Goal: Task Accomplishment & Management: Complete application form

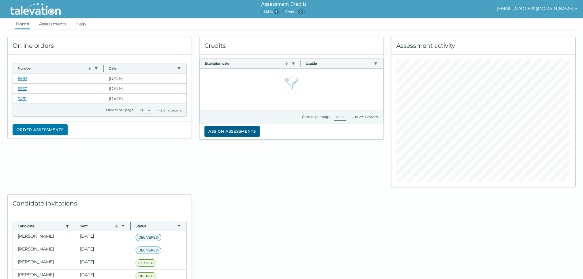
click at [227, 130] on button "Assign assessments" at bounding box center [232, 131] width 55 height 11
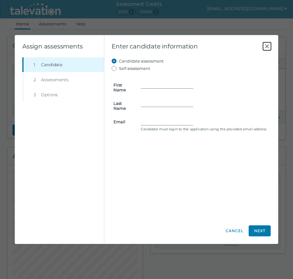
click at [265, 45] on icon "Close" at bounding box center [267, 46] width 7 height 7
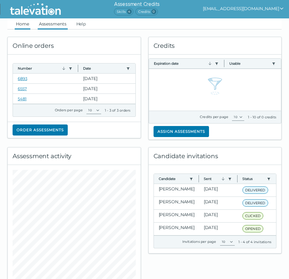
click at [44, 22] on link "Assessments" at bounding box center [53, 23] width 30 height 11
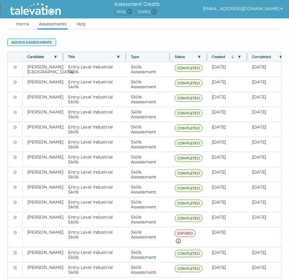
click at [30, 43] on button "Assign assessments" at bounding box center [31, 42] width 49 height 7
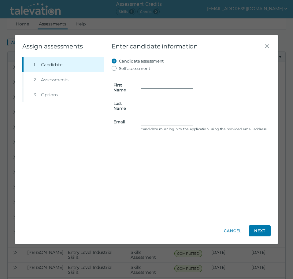
click at [150, 79] on form "First Name Last Name Email Candidate must login to the application using the pr…" at bounding box center [191, 102] width 159 height 61
click at [159, 86] on input "First Name" at bounding box center [167, 84] width 53 height 7
paste input "[PERSON_NAME]"
click at [159, 86] on input "[PERSON_NAME]" at bounding box center [167, 84] width 53 height 7
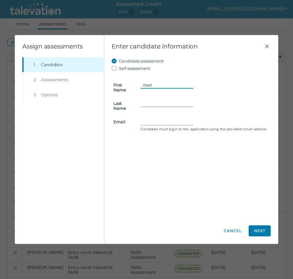
type input "Kael"
paste input "[PERSON_NAME]"
type input "[PERSON_NAME]"
click at [158, 127] on clr-control-helper "Candidate must login to the application using the provided email address" at bounding box center [205, 128] width 128 height 5
click at [157, 120] on input "Email" at bounding box center [167, 121] width 53 height 7
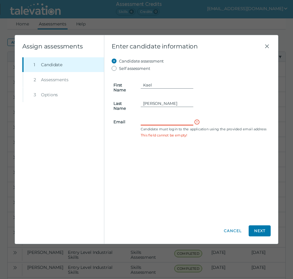
paste input "[EMAIL_ADDRESS][DOMAIN_NAME]"
type input "[EMAIL_ADDRESS][DOMAIN_NAME]"
click at [262, 161] on div "Candidate assessment Self assessment First Name [PERSON_NAME] Last Name [PERSON…" at bounding box center [191, 137] width 159 height 161
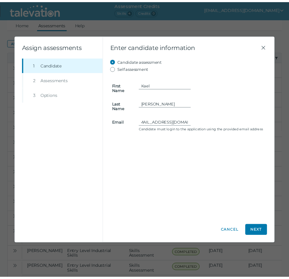
scroll to position [0, 0]
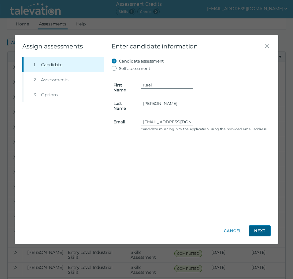
click at [264, 227] on button "Next" at bounding box center [260, 230] width 22 height 11
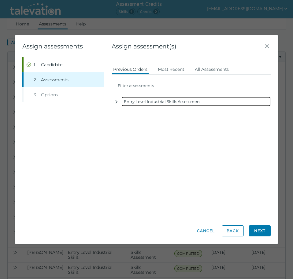
click at [154, 102] on div "Entry Level Industrial Skills Assessment" at bounding box center [196, 101] width 149 height 10
click at [119, 102] on icon "button" at bounding box center [116, 101] width 5 height 5
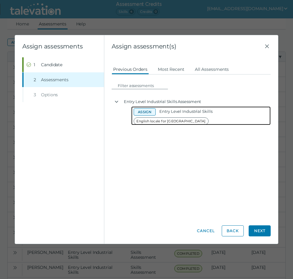
click at [141, 113] on button "Assign" at bounding box center [145, 111] width 22 height 7
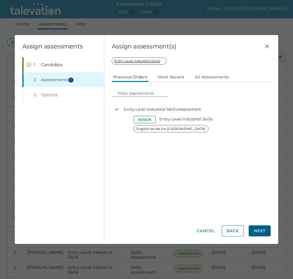
click at [266, 227] on button "Next" at bounding box center [260, 230] width 22 height 11
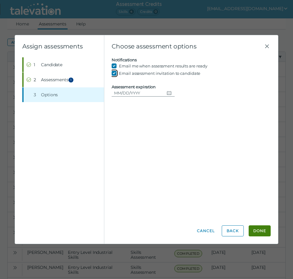
click at [116, 71] on input "Email assessment invitation to candidate" at bounding box center [115, 72] width 7 height 7
checkbox input "false"
click at [166, 95] on button "Choose date" at bounding box center [169, 92] width 10 height 7
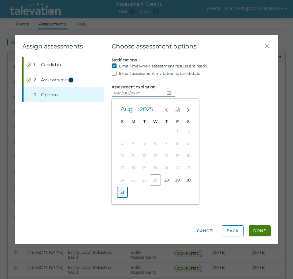
click at [125, 193] on button "31" at bounding box center [122, 191] width 11 height 11
type input "[DATE]"
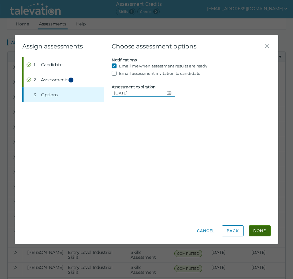
click at [256, 226] on button "Done" at bounding box center [260, 230] width 22 height 11
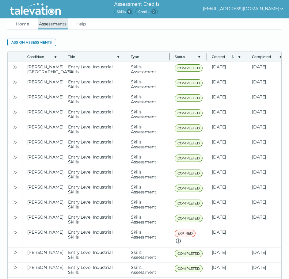
click at [53, 25] on link "Assessments" at bounding box center [53, 23] width 30 height 11
click at [11, 24] on ul "Home Assessments Help" at bounding box center [144, 23] width 274 height 11
drag, startPoint x: 20, startPoint y: 23, endPoint x: 34, endPoint y: 23, distance: 14.4
click at [20, 23] on link "Home" at bounding box center [23, 23] width 16 height 11
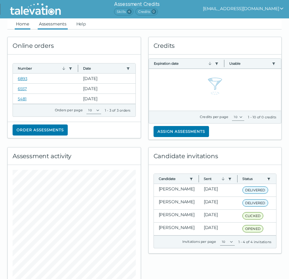
click at [54, 21] on link "Assessments" at bounding box center [53, 23] width 30 height 11
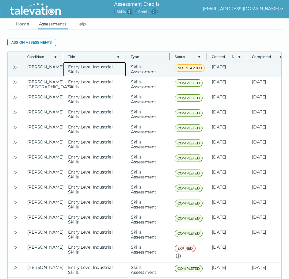
click at [104, 66] on clr-dg-cell "Entry Level Industrial Skills" at bounding box center [94, 69] width 63 height 15
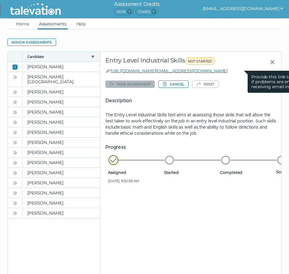
drag, startPoint x: 242, startPoint y: 71, endPoint x: 111, endPoint y: 70, distance: 131.3
click at [111, 70] on clr-tooltip "[URL][DOMAIN_NAME][EMAIL_ADDRESS][DOMAIN_NAME] Provide this link to a candidate…" at bounding box center [166, 71] width 122 height 6
copy clr-tooltip "[URL][DOMAIN_NAME][EMAIL_ADDRESS][DOMAIN_NAME] Provide this link to a candidate…"
